Goal: Information Seeking & Learning: Learn about a topic

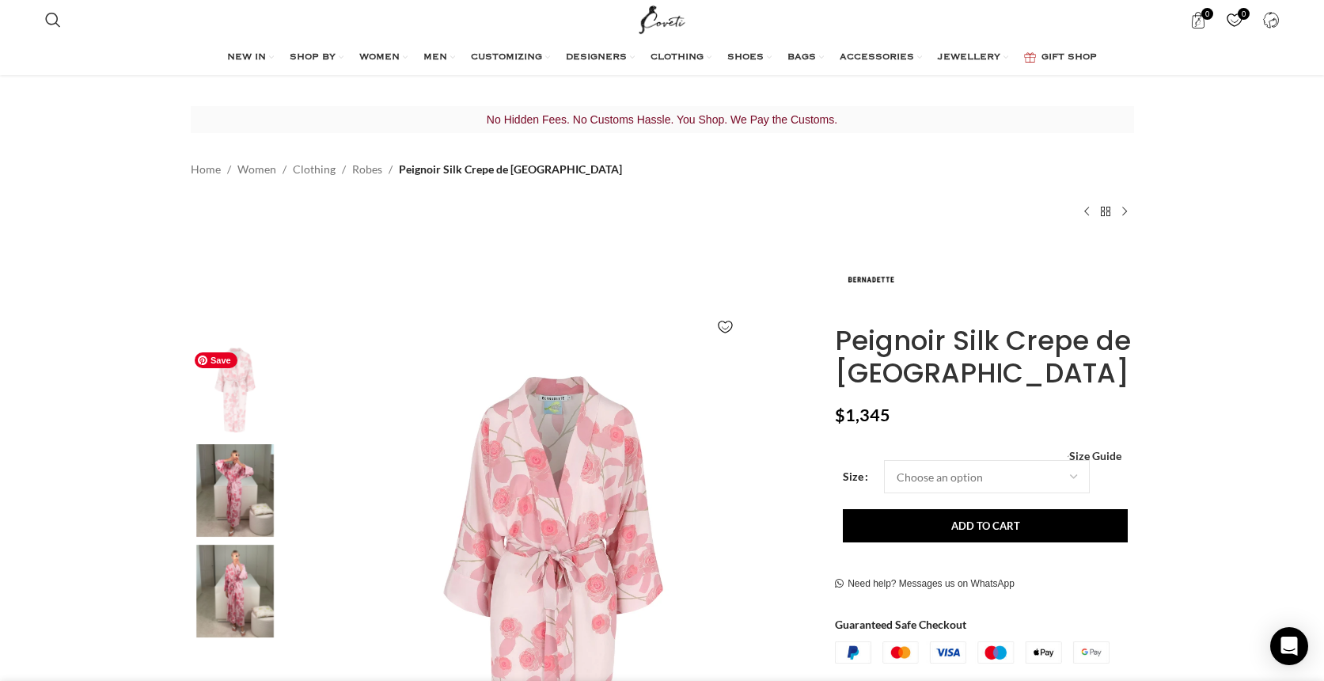
scroll to position [4, 0]
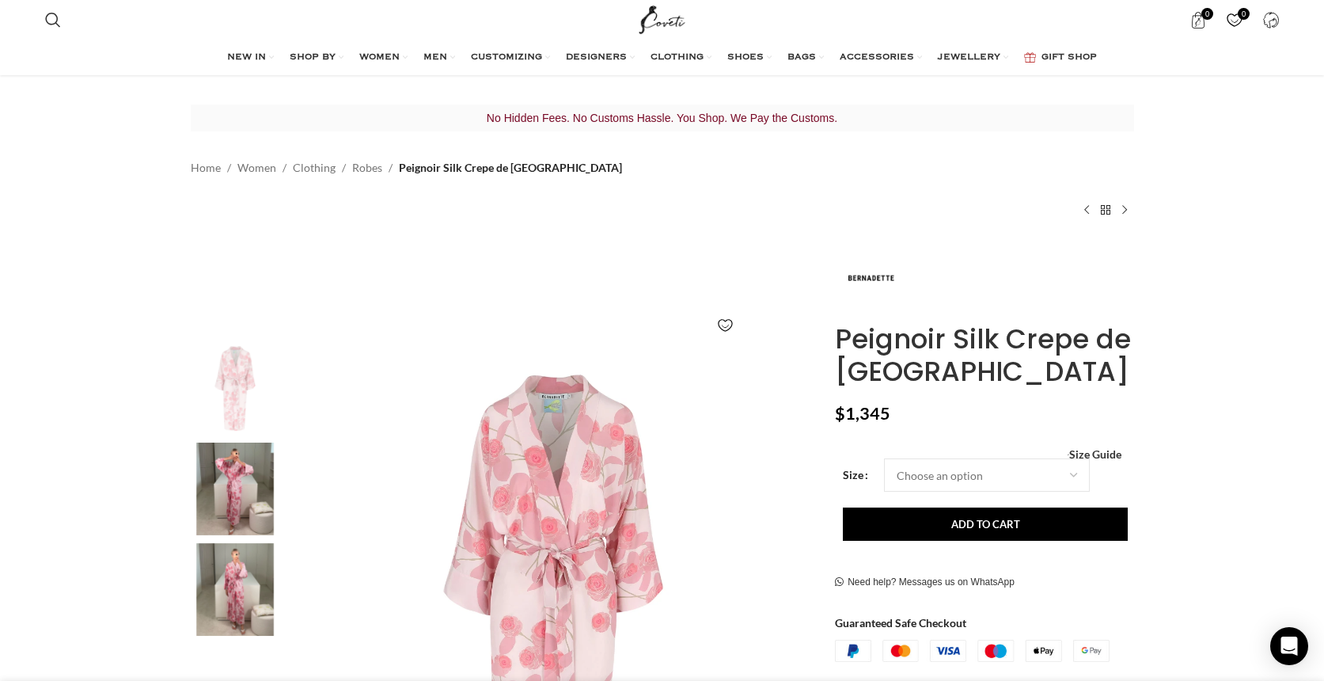
click at [241, 482] on img "2 / 3" at bounding box center [235, 488] width 97 height 93
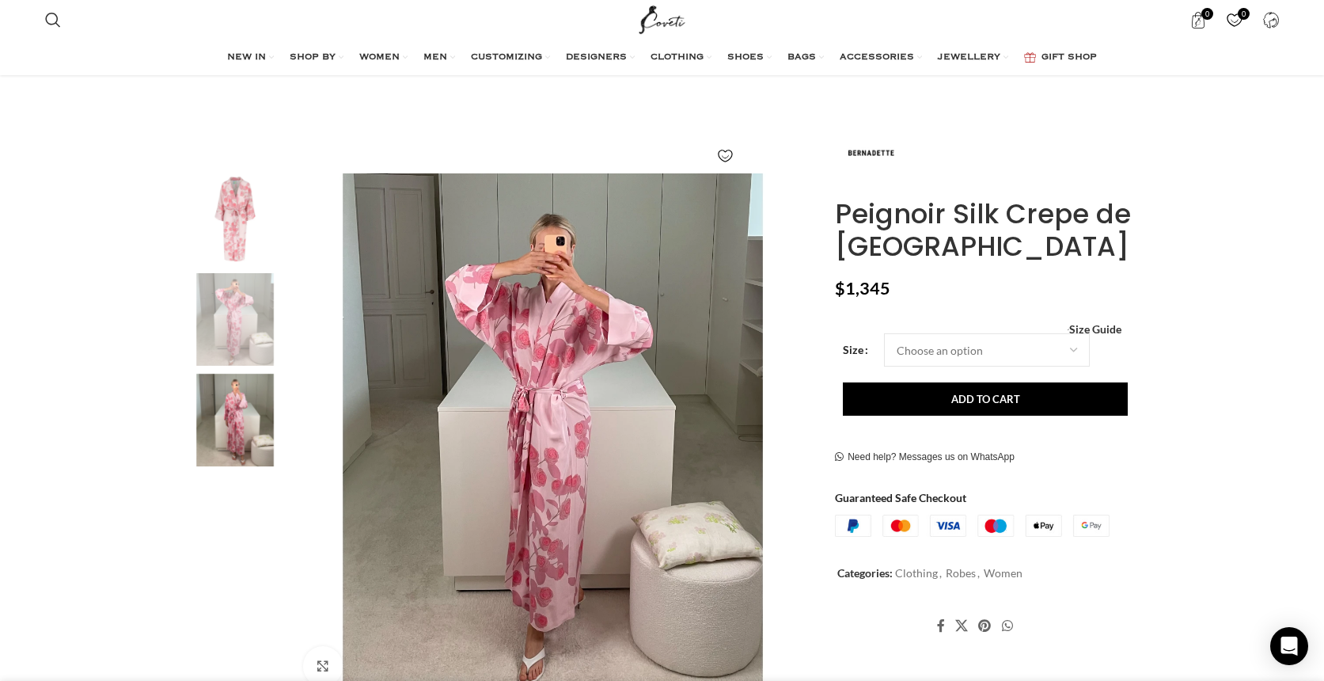
scroll to position [170, 0]
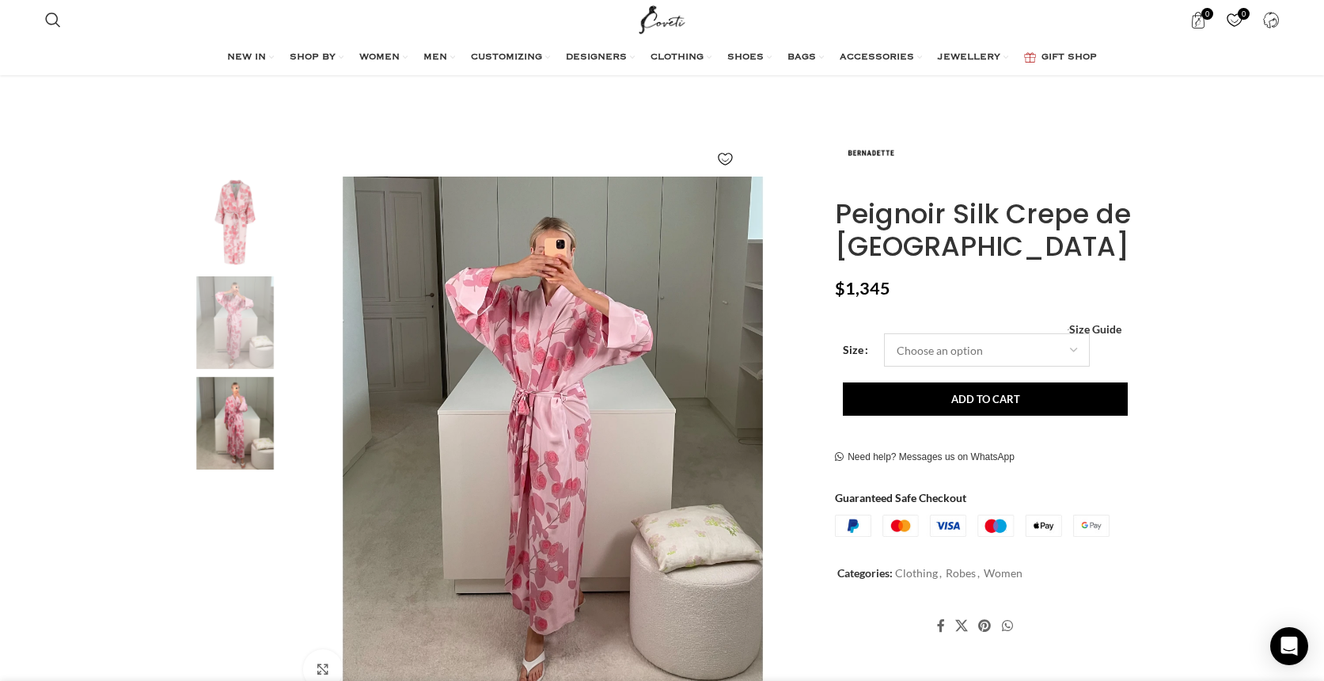
click at [920, 343] on select "Choose an option 4 UK 6 UK 8 [GEOGRAPHIC_DATA] 10 [GEOGRAPHIC_DATA] 12 [GEOGRAP…" at bounding box center [987, 350] width 206 height 33
click at [875, 152] on img at bounding box center [870, 154] width 71 height 71
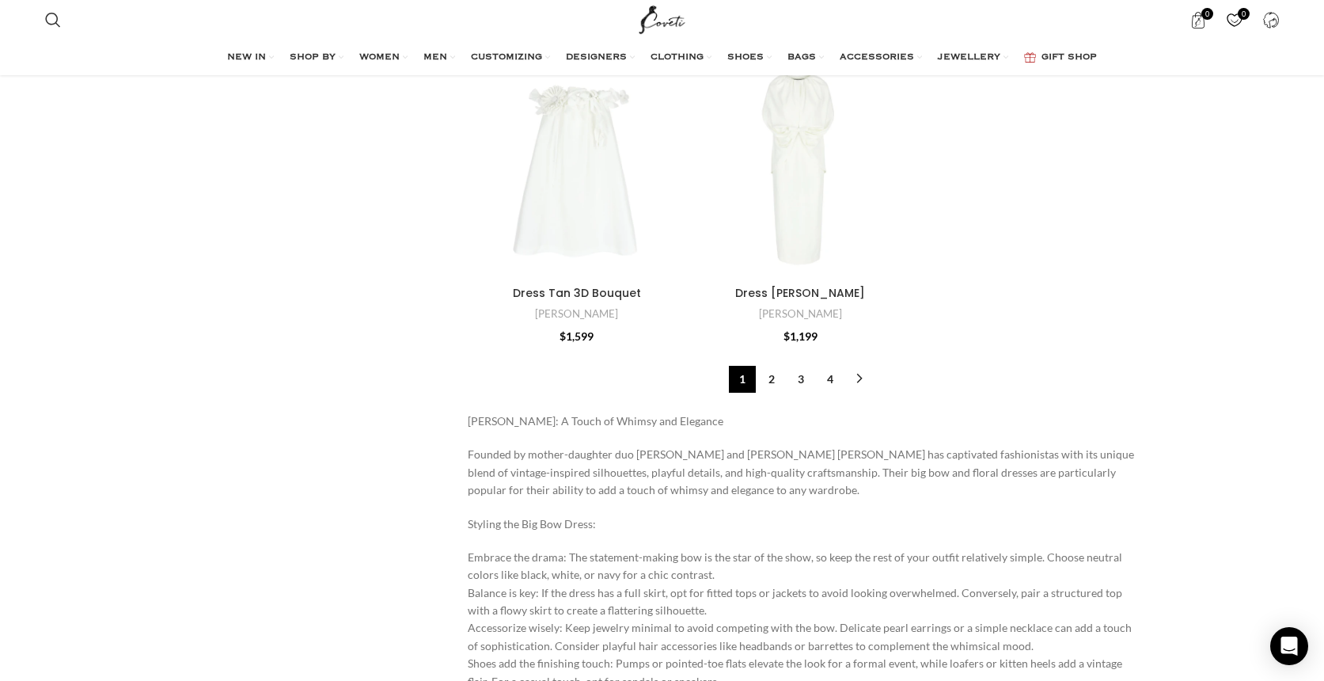
scroll to position [4842, 0]
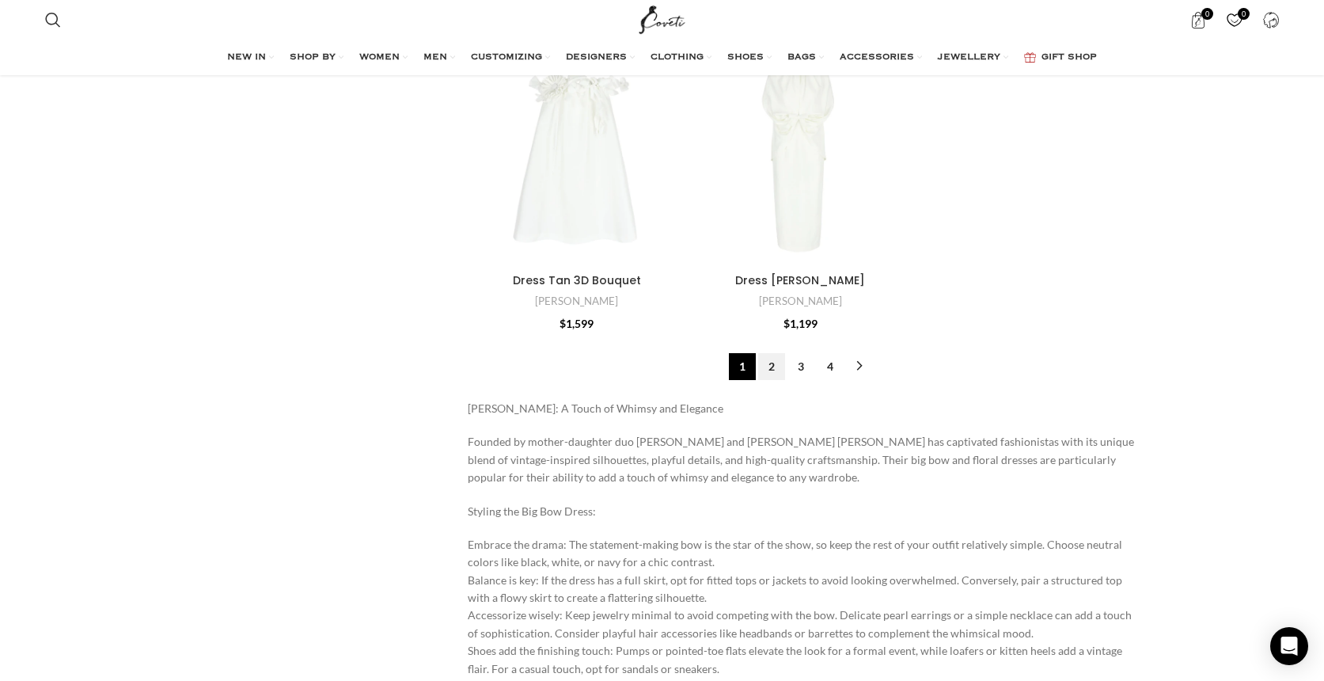
click at [766, 368] on link "2" at bounding box center [771, 366] width 27 height 27
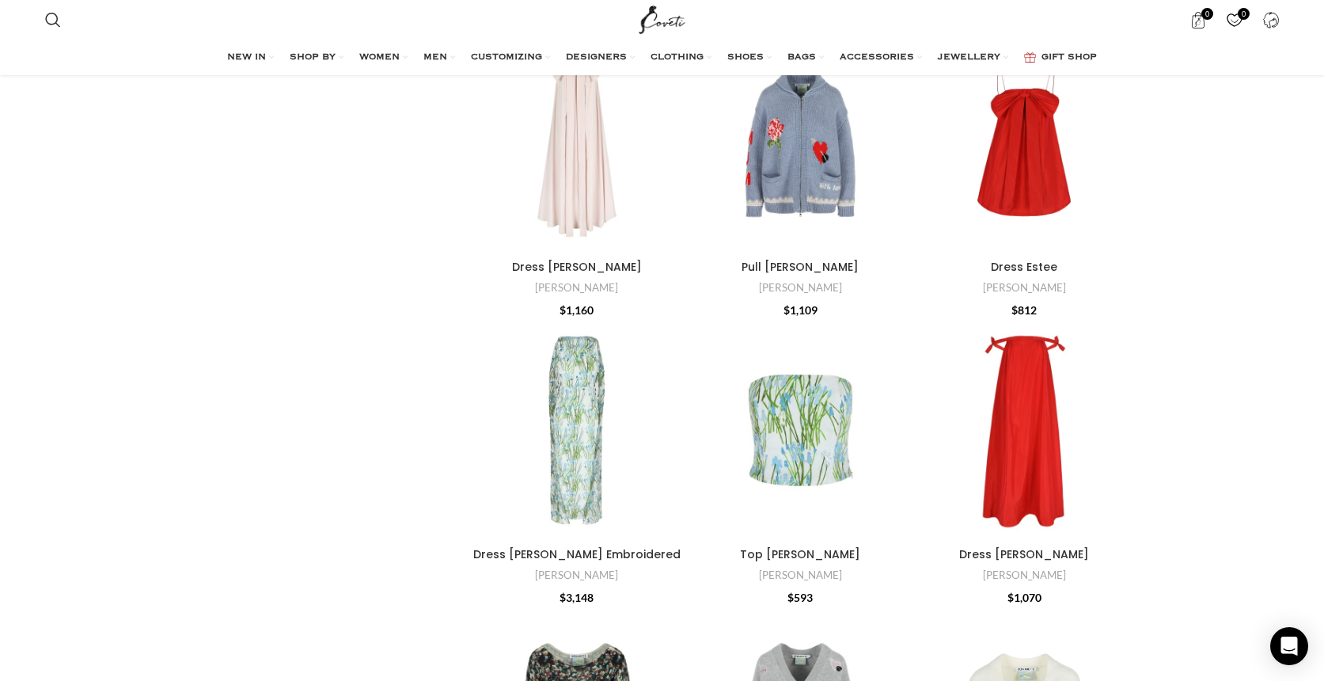
scroll to position [2258, 0]
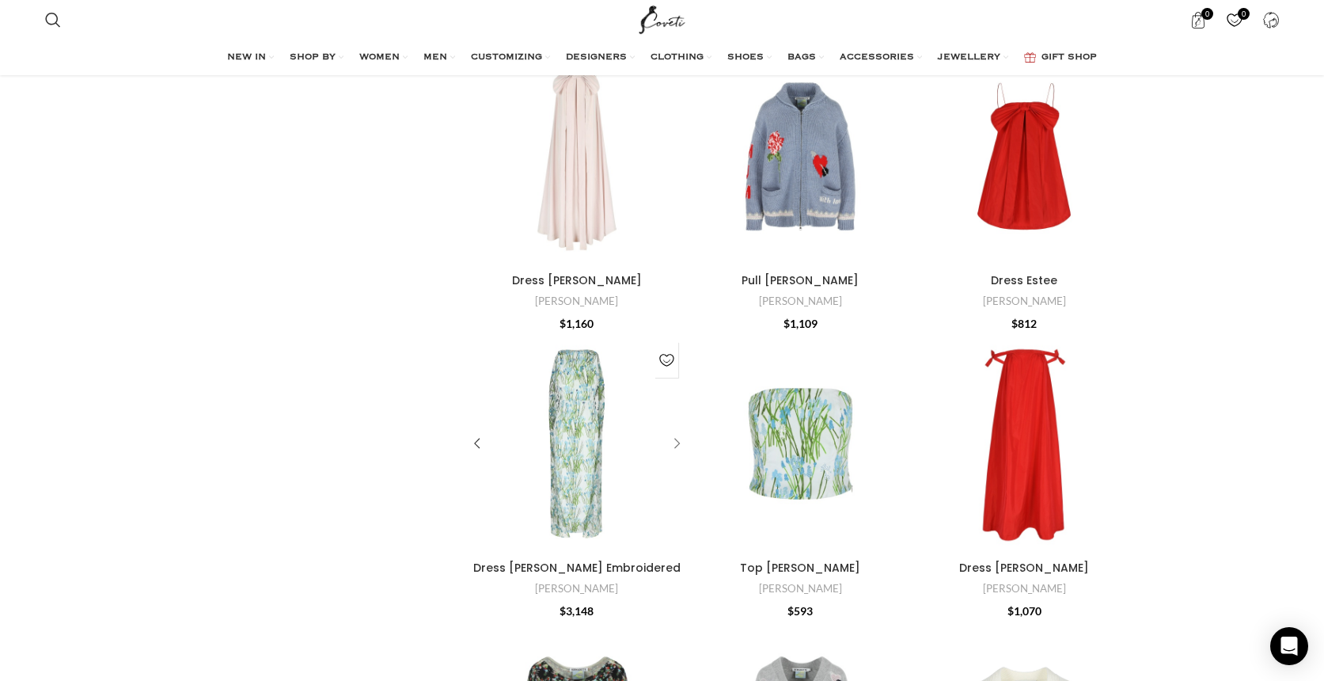
click at [674, 441] on div "Dress Charlene Embroidered" at bounding box center [674, 443] width 24 height 24
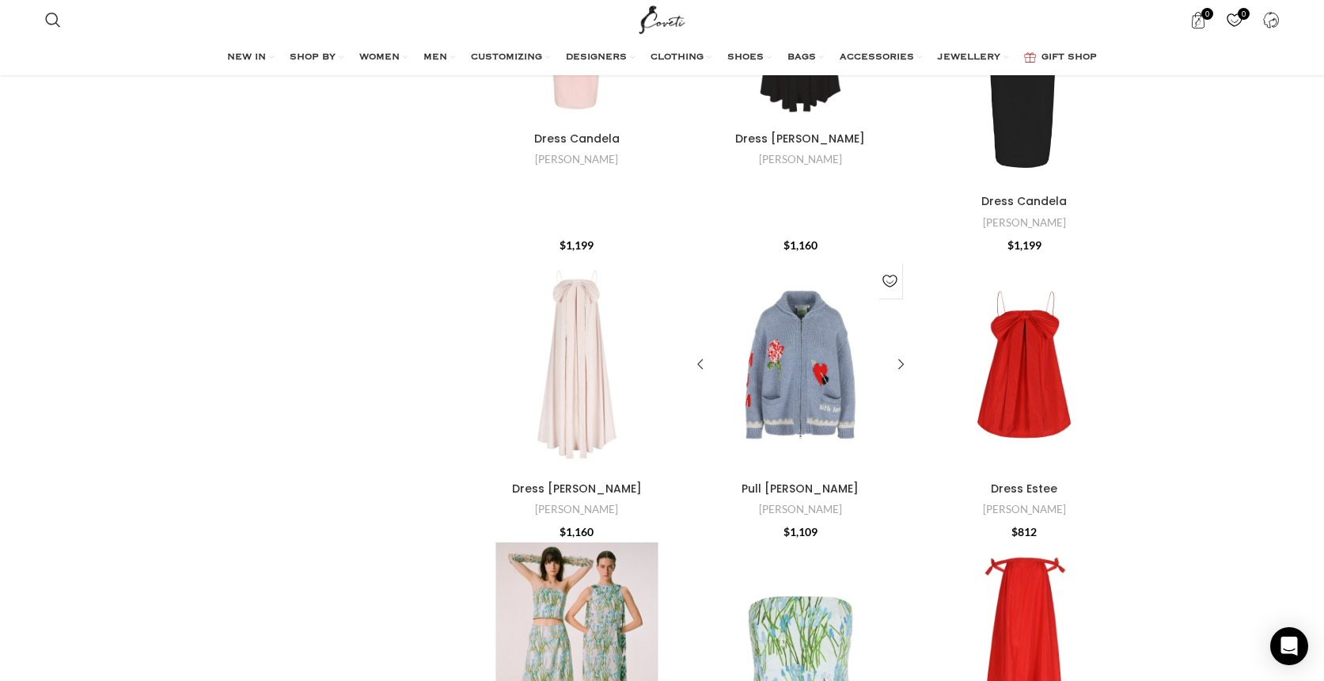
scroll to position [2047, 0]
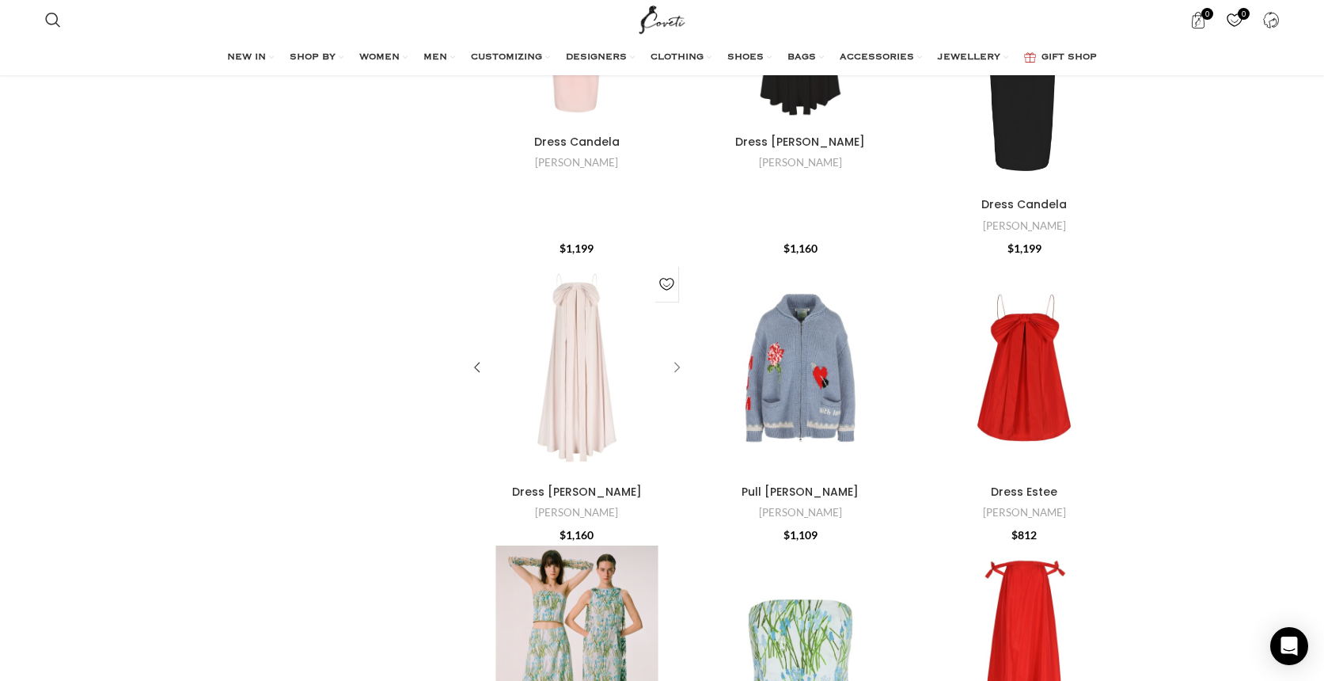
click at [674, 363] on div "Dress Estelle" at bounding box center [674, 368] width 24 height 24
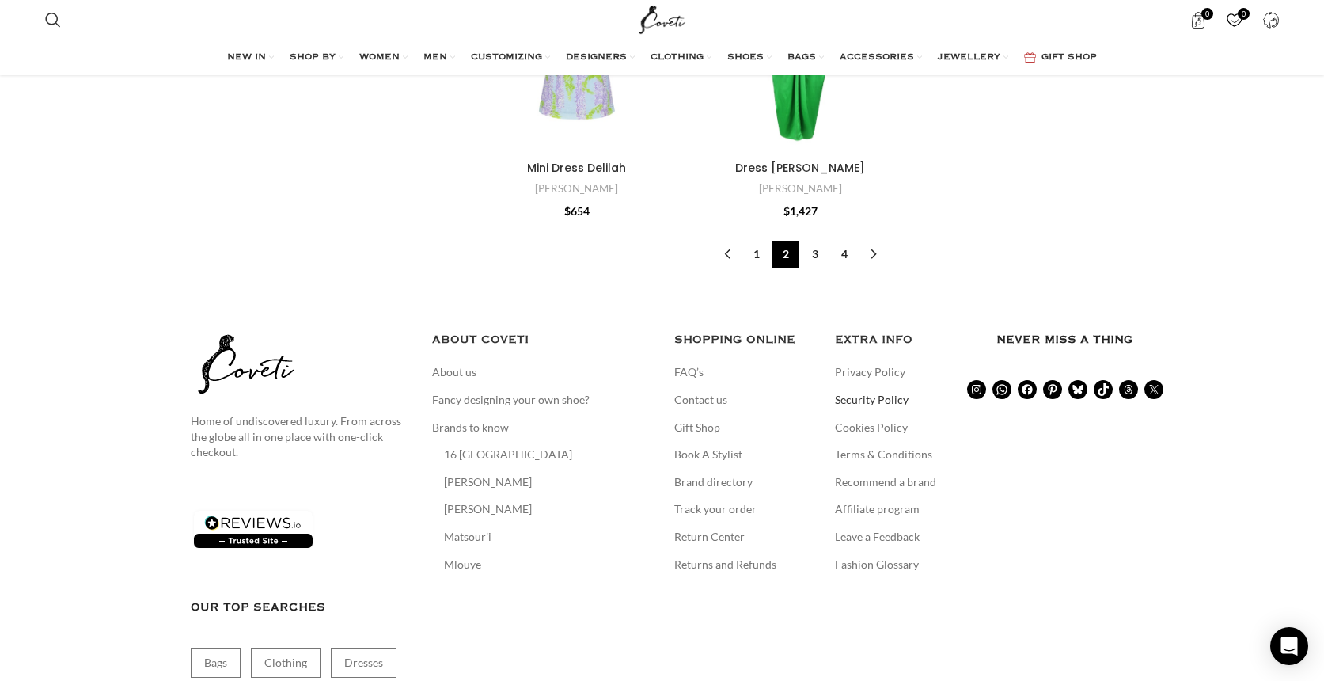
scroll to position [5040, 0]
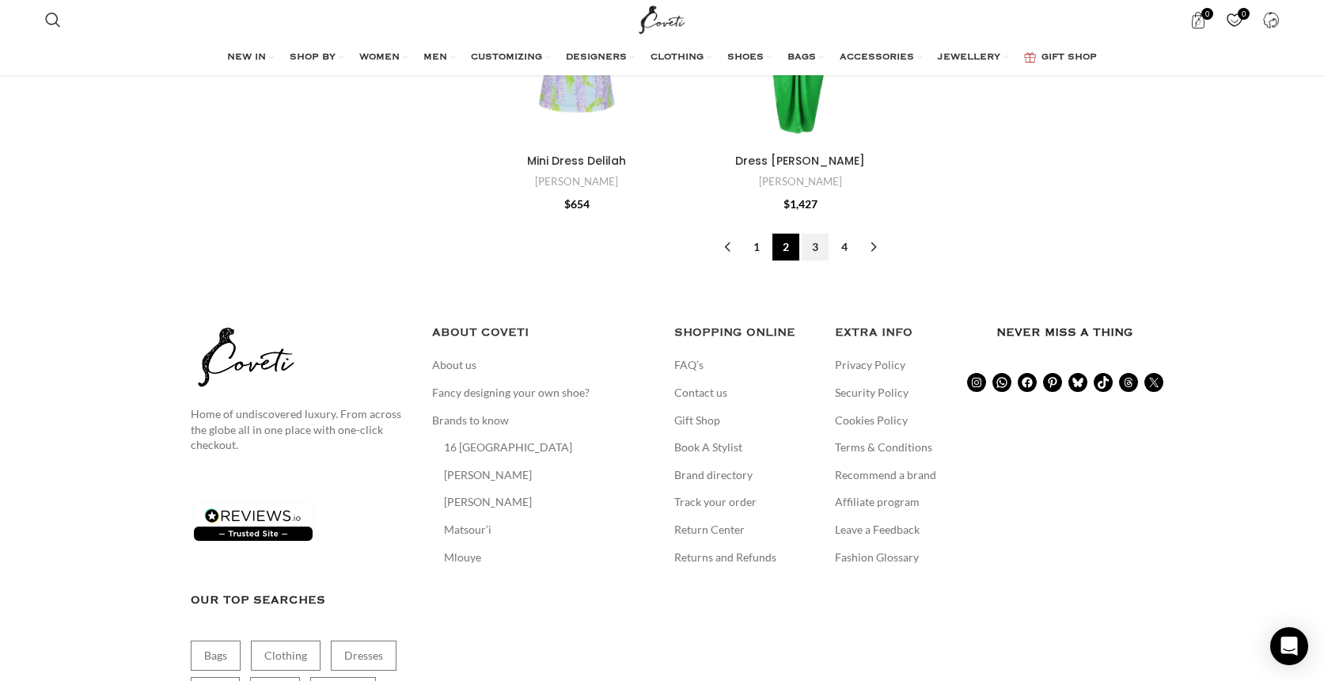
click at [810, 233] on link "3" at bounding box center [815, 246] width 27 height 27
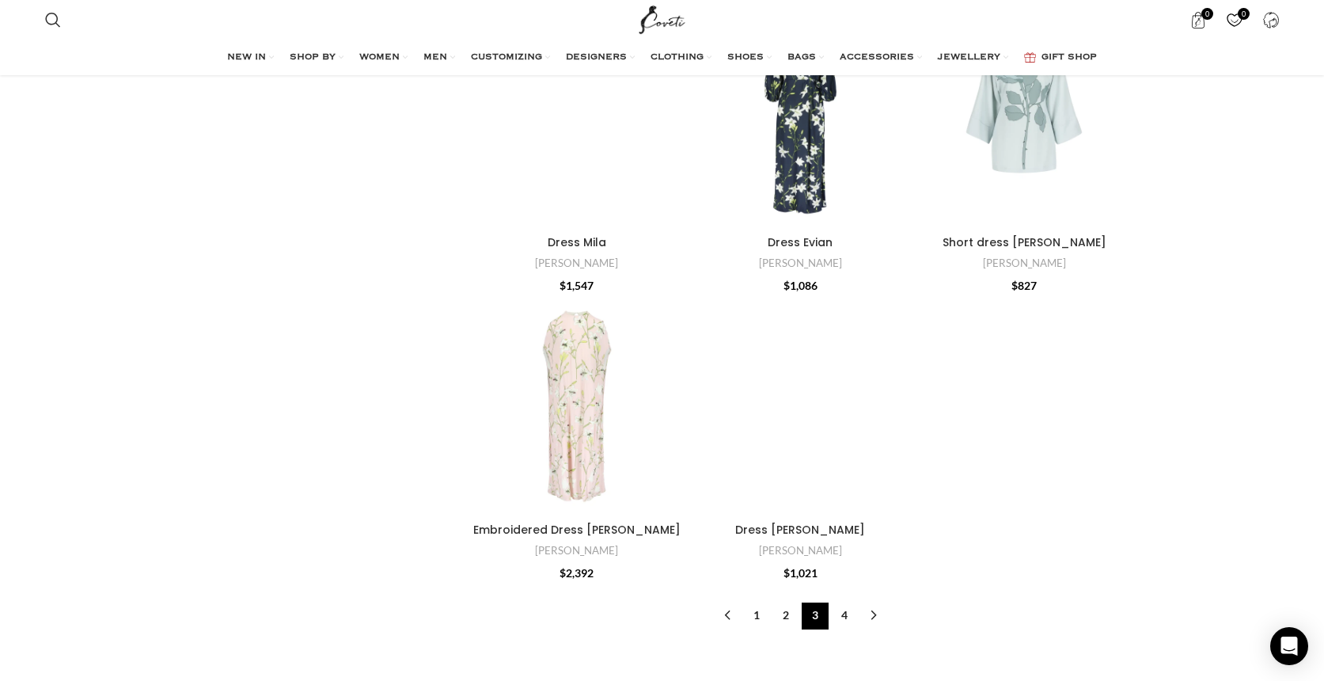
scroll to position [4783, 0]
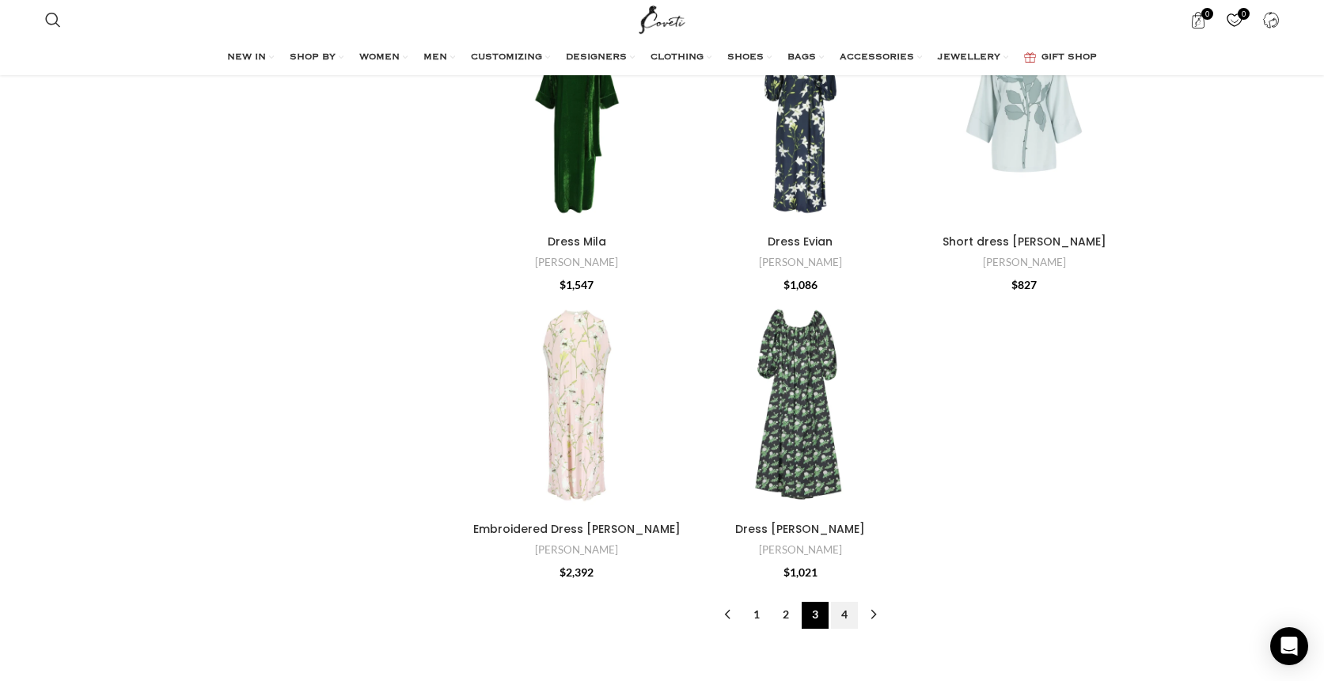
click at [844, 617] on link "4" at bounding box center [844, 614] width 27 height 27
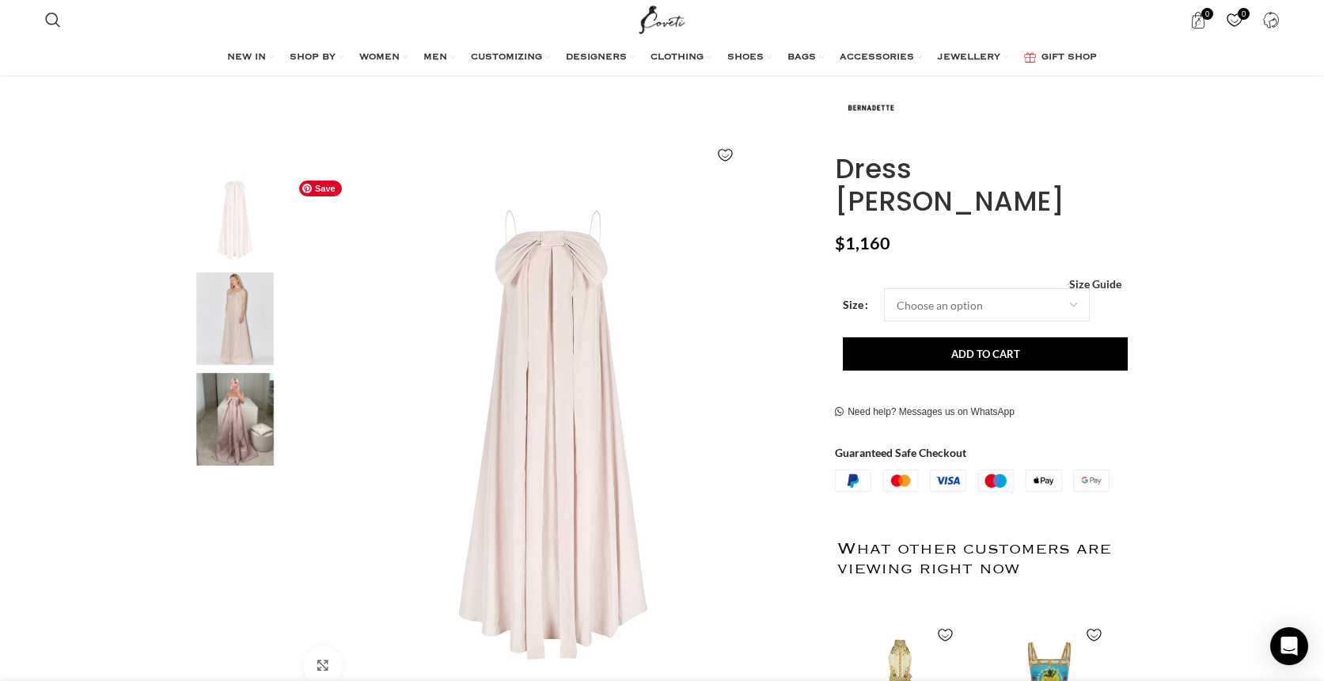
scroll to position [175, 0]
click at [226, 310] on img "2 / 3" at bounding box center [235, 317] width 97 height 93
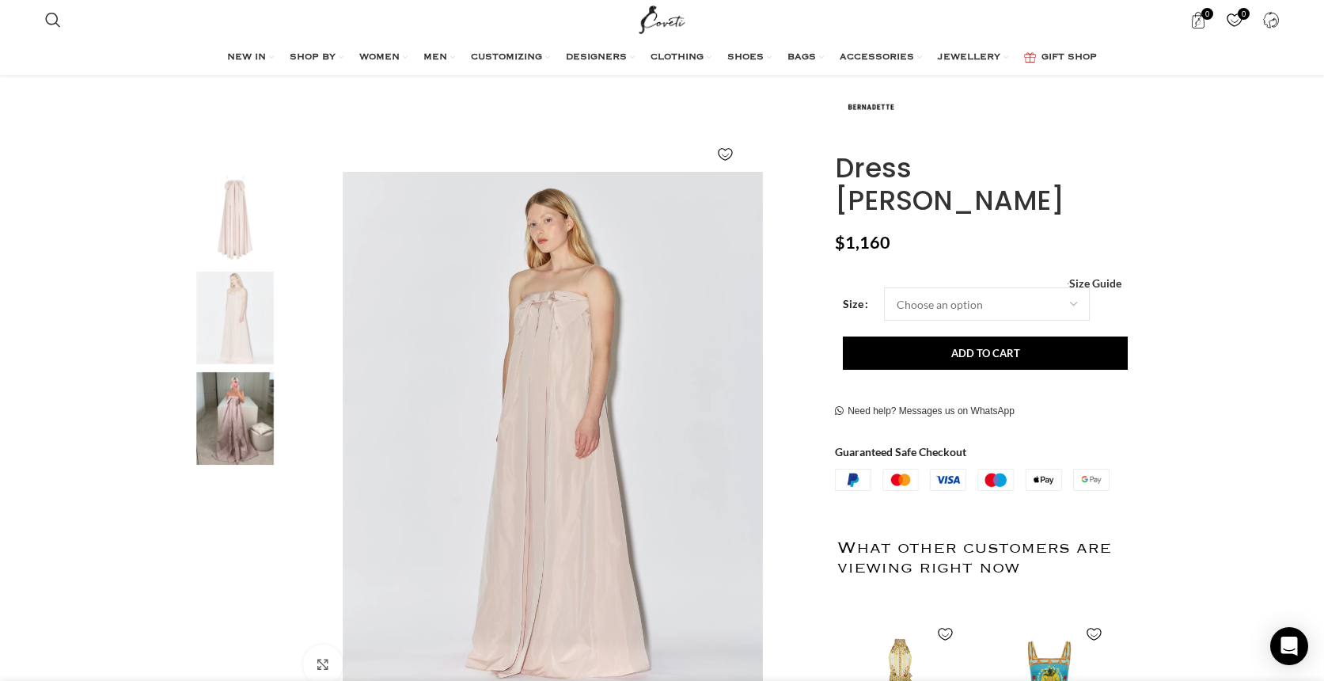
click at [222, 427] on img "3 / 3" at bounding box center [235, 418] width 97 height 93
